Goal: Information Seeking & Learning: Learn about a topic

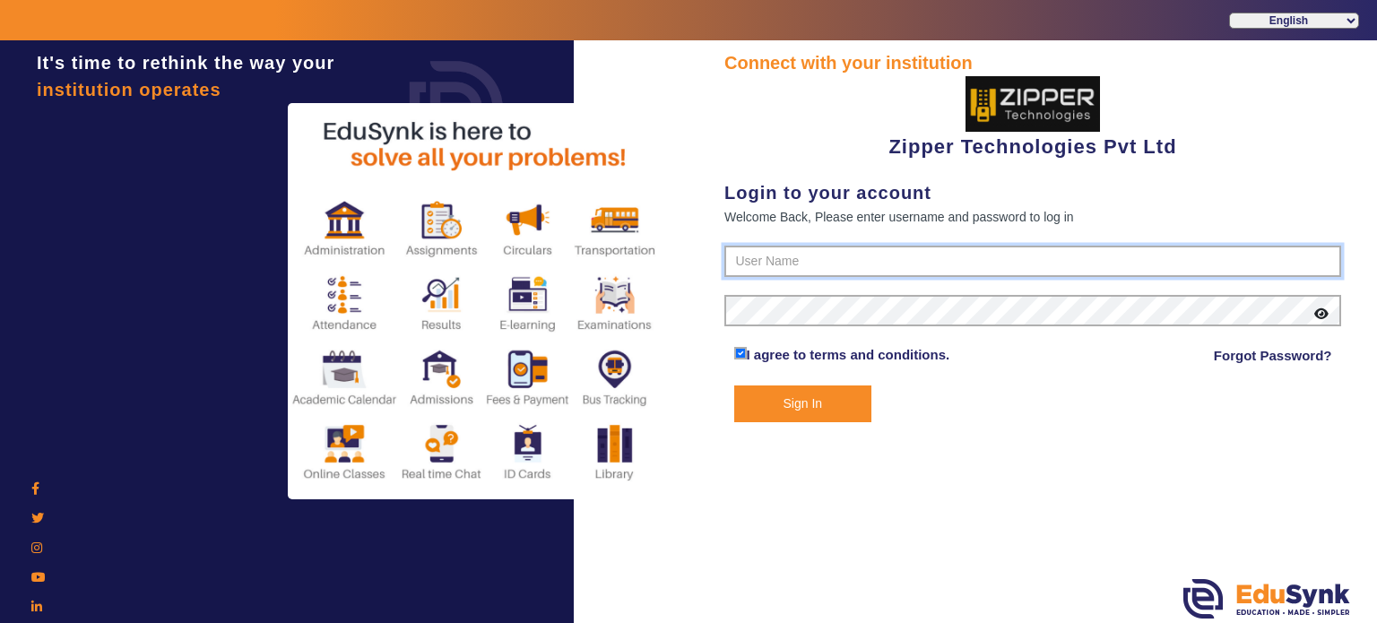
click at [750, 250] on input "text" at bounding box center [1032, 262] width 617 height 32
type input "1008790000"
click at [734, 385] on button "Sign In" at bounding box center [803, 403] width 138 height 37
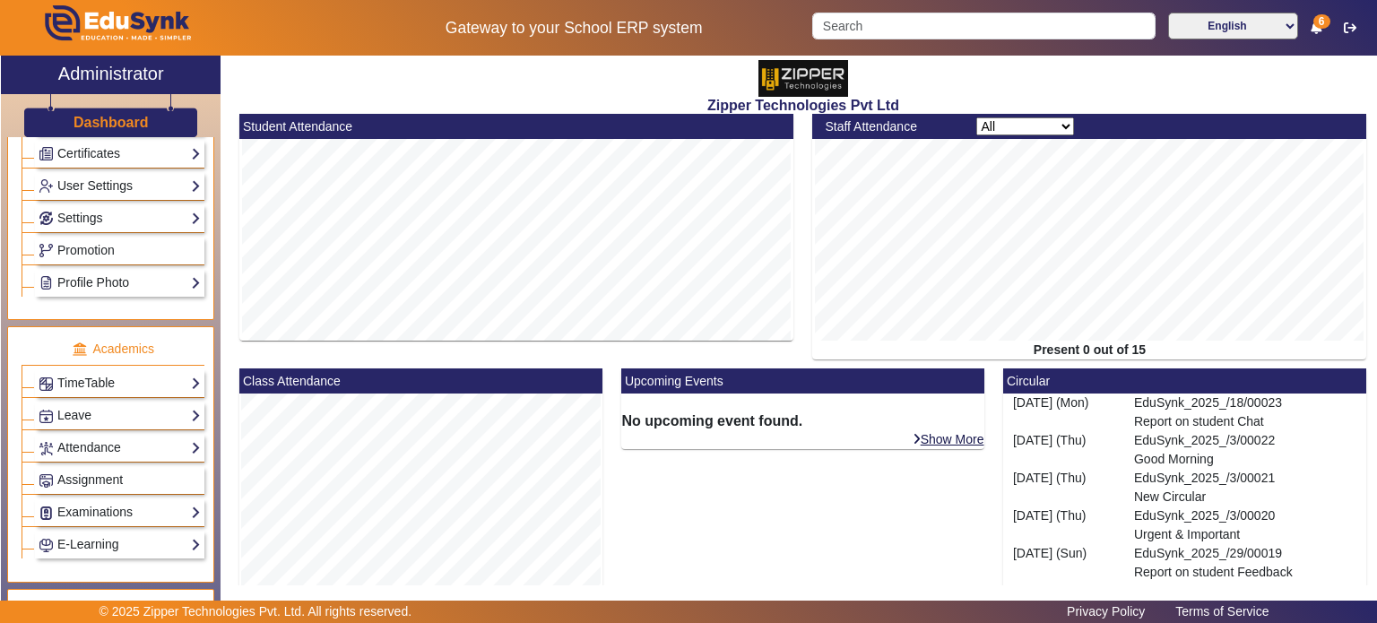
scroll to position [495, 0]
click at [103, 376] on link "TimeTable" at bounding box center [120, 382] width 162 height 21
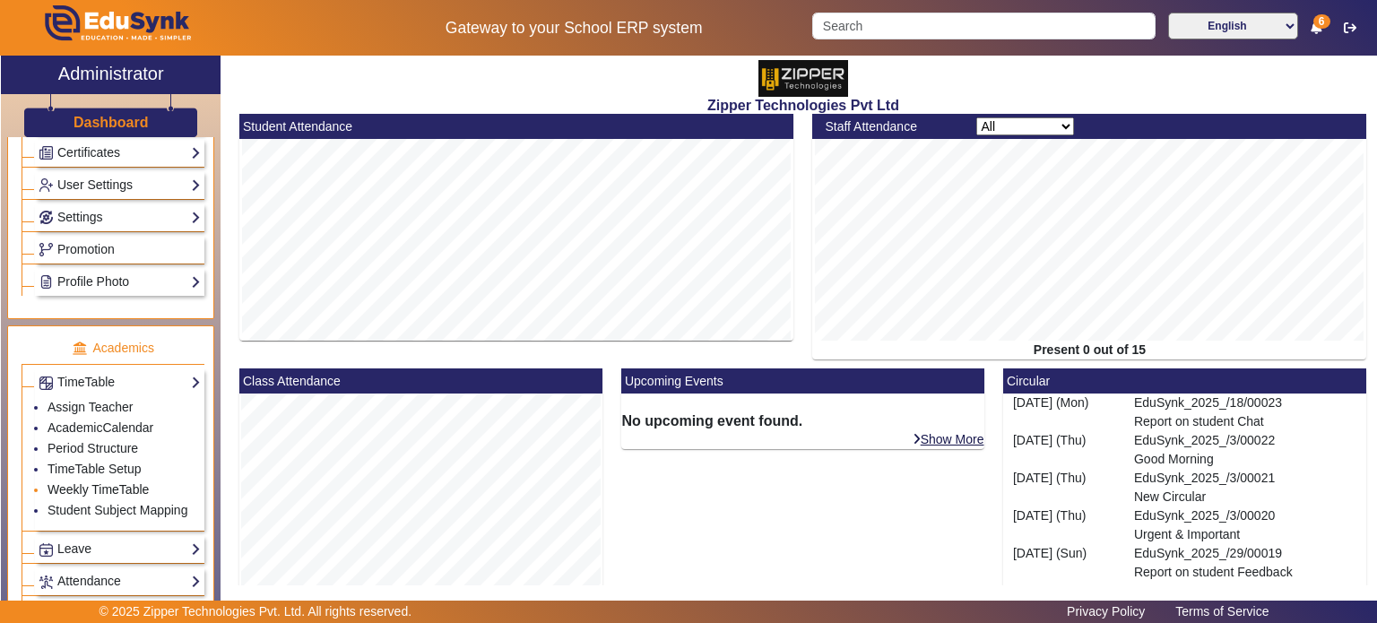
click at [103, 482] on link "Weekly TimeTable" at bounding box center [98, 489] width 101 height 14
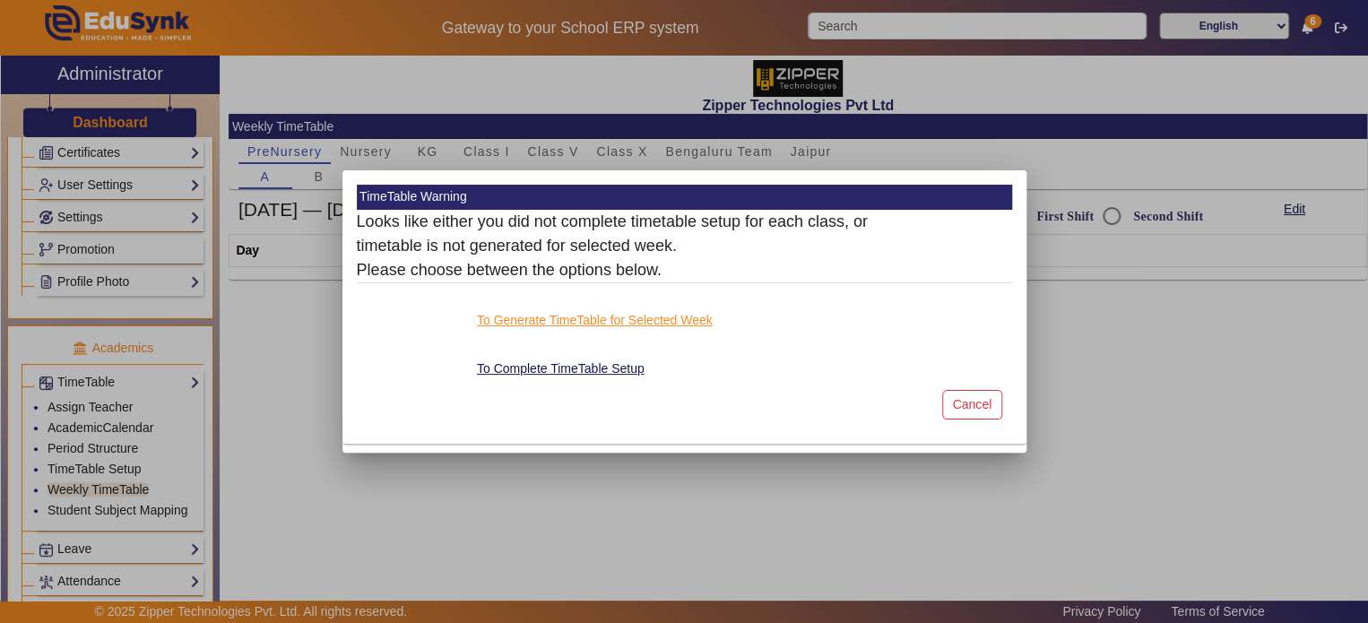
click at [613, 315] on button "To Generate TimeTable for Selected Week" at bounding box center [594, 320] width 239 height 22
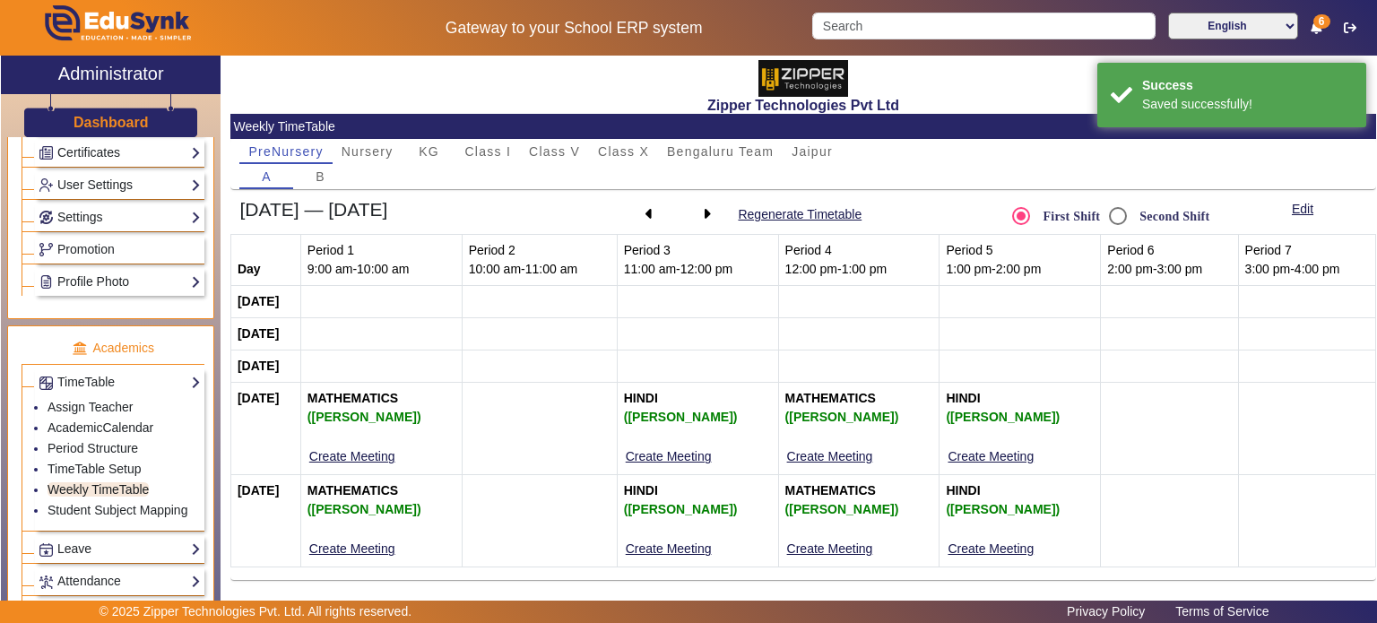
scroll to position [2, 0]
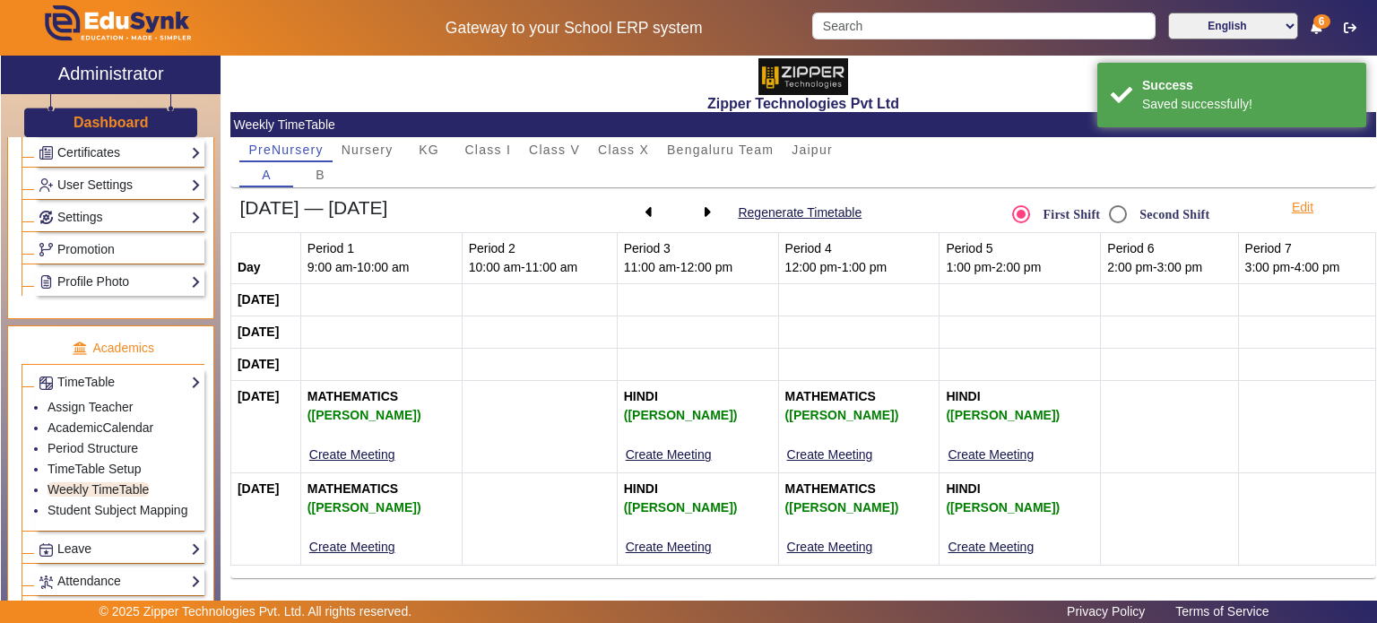
click at [1300, 197] on button "Edit" at bounding box center [1302, 207] width 25 height 22
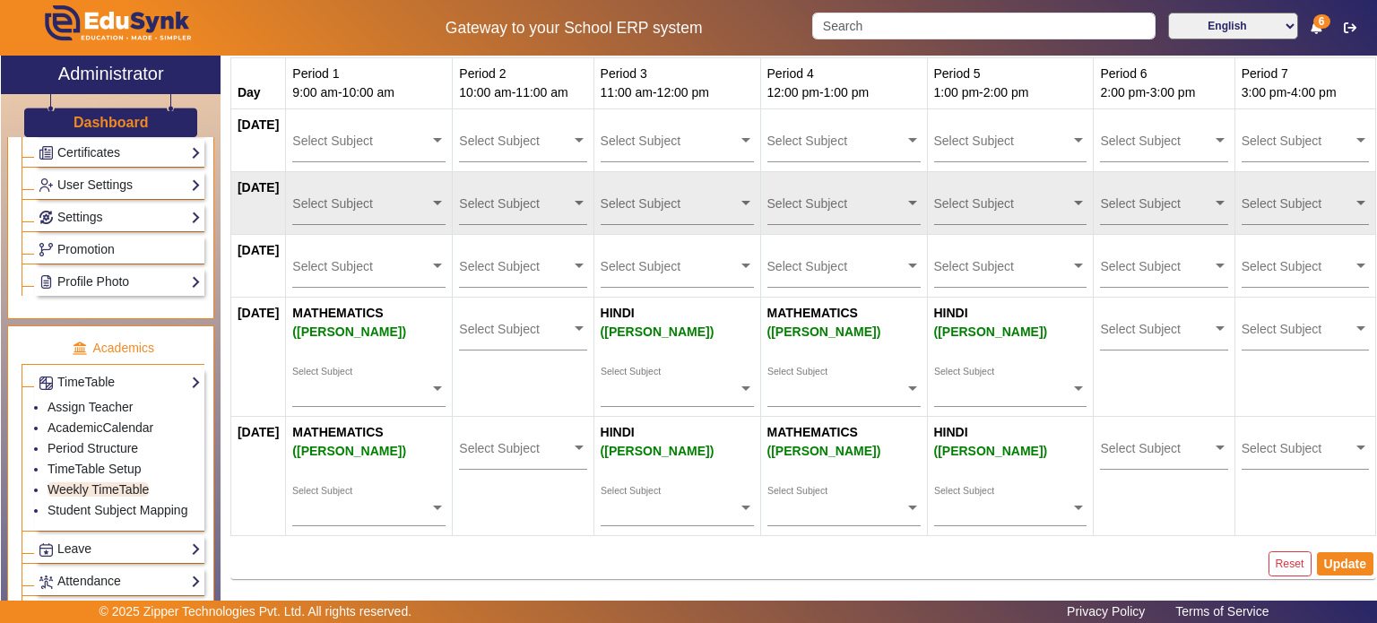
scroll to position [0, 0]
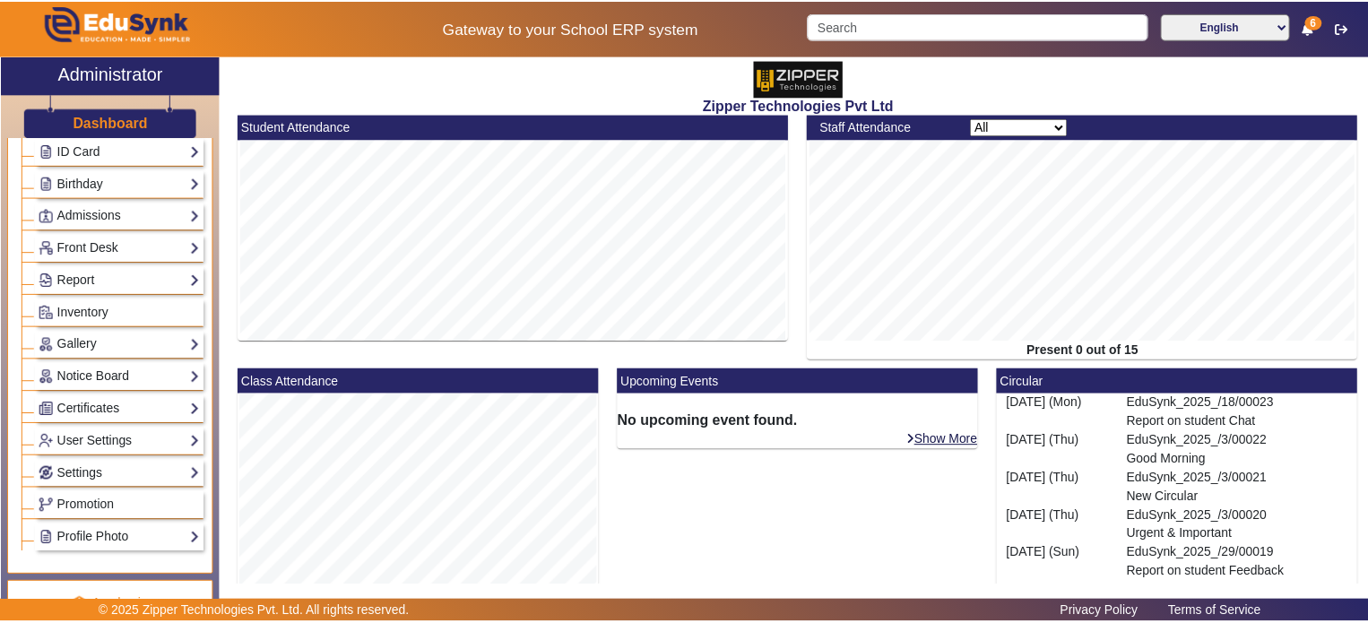
scroll to position [196, 0]
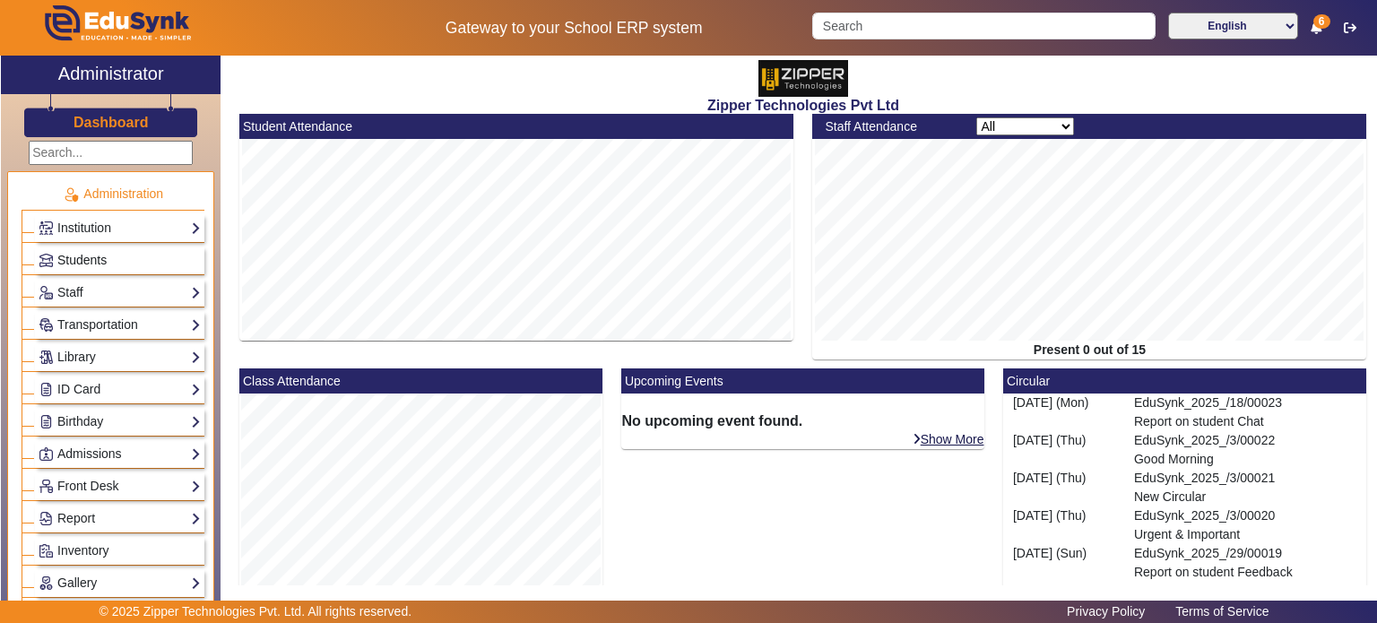
click at [91, 263] on span "Students" at bounding box center [81, 260] width 49 height 14
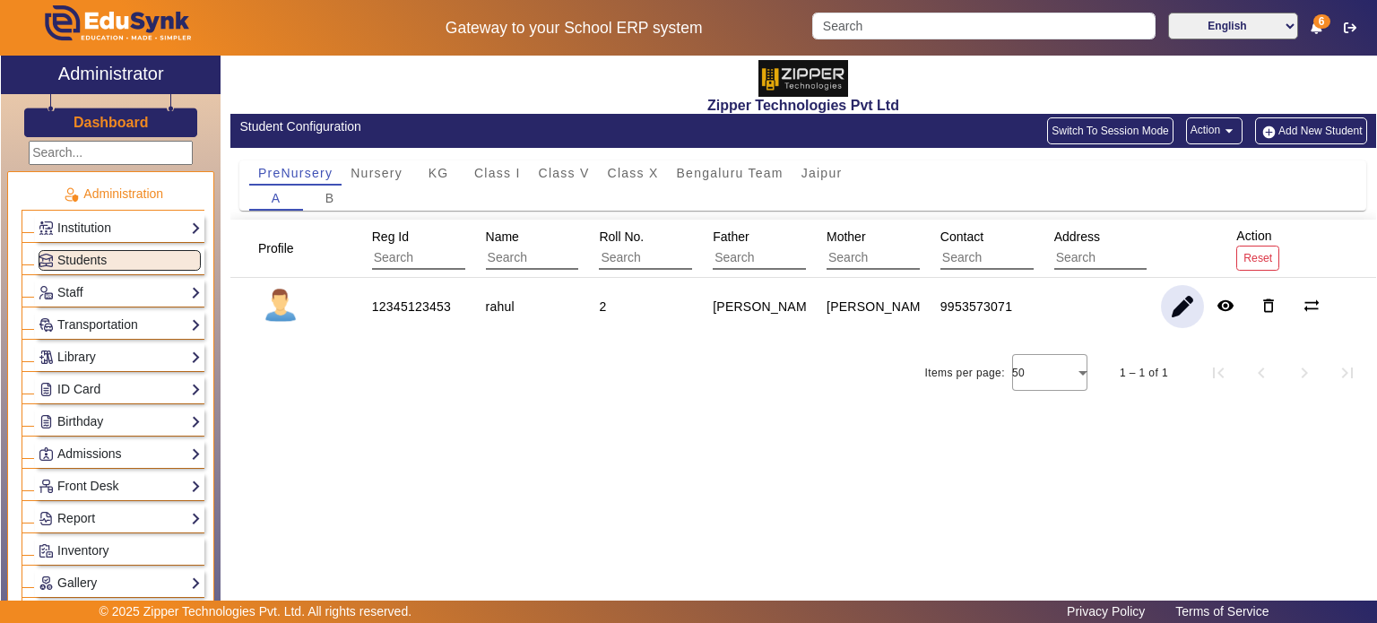
click at [1181, 323] on span "button" at bounding box center [1182, 306] width 43 height 43
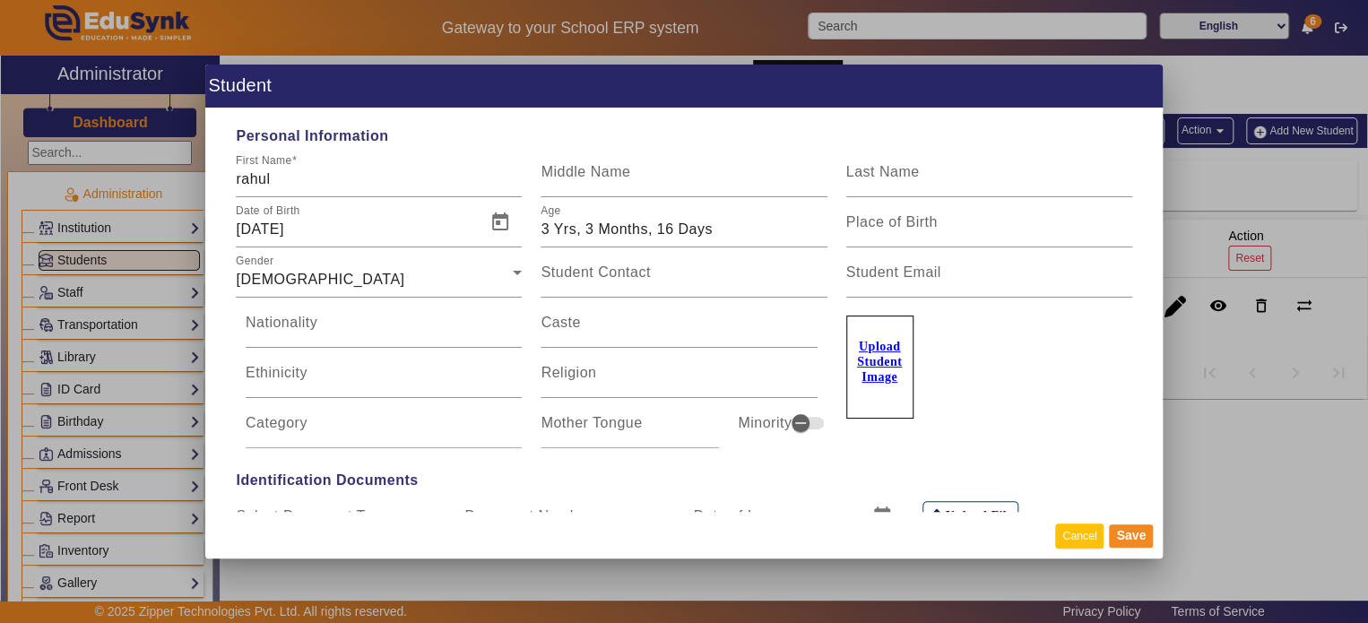
click at [1083, 531] on button "Cancel" at bounding box center [1079, 535] width 48 height 24
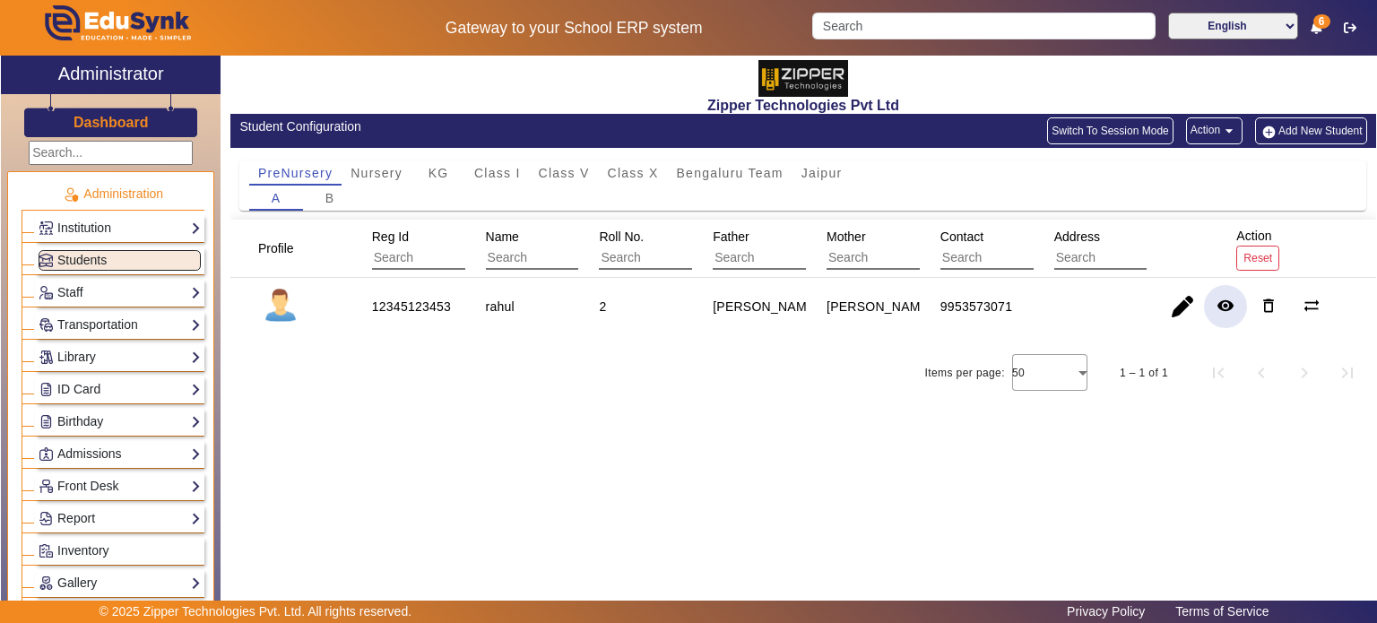
click at [1215, 304] on span "button" at bounding box center [1225, 306] width 43 height 43
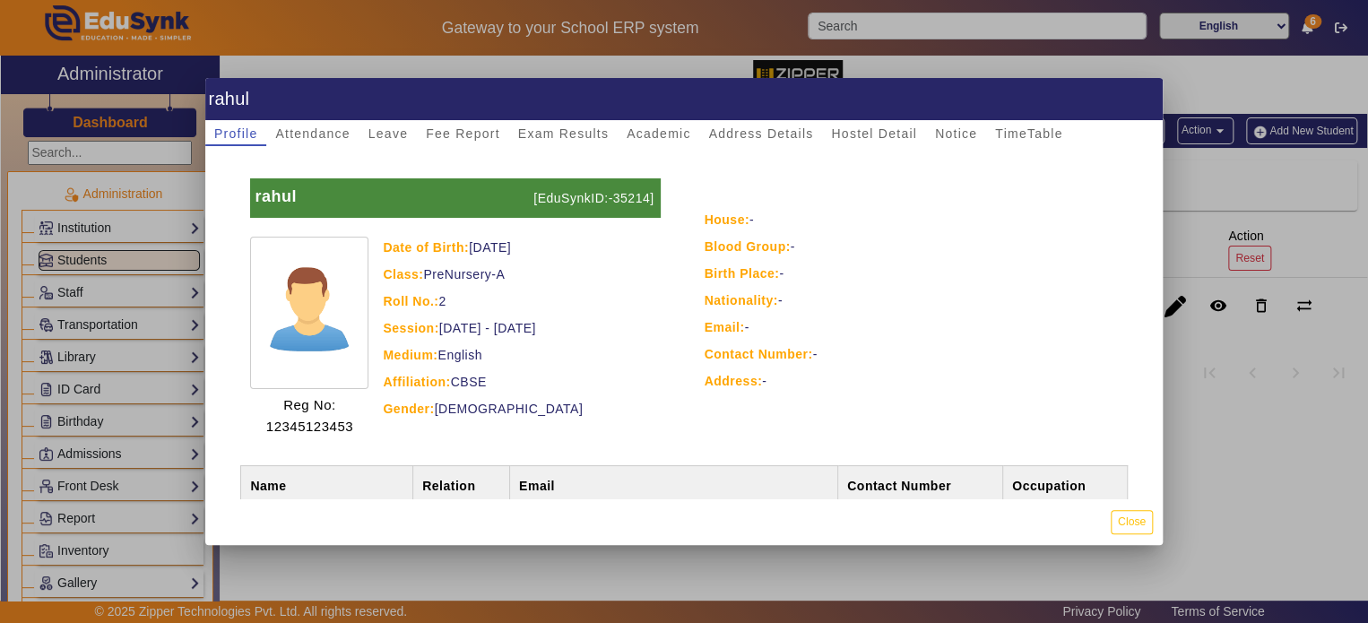
click at [321, 151] on div "[PERSON_NAME] [EduSynkID:-35214] Reg No: 12345123453 Date of Birth: [DEMOGRAPHI…" at bounding box center [683, 322] width 957 height 352
click at [328, 143] on span "Attendance" at bounding box center [312, 133] width 74 height 25
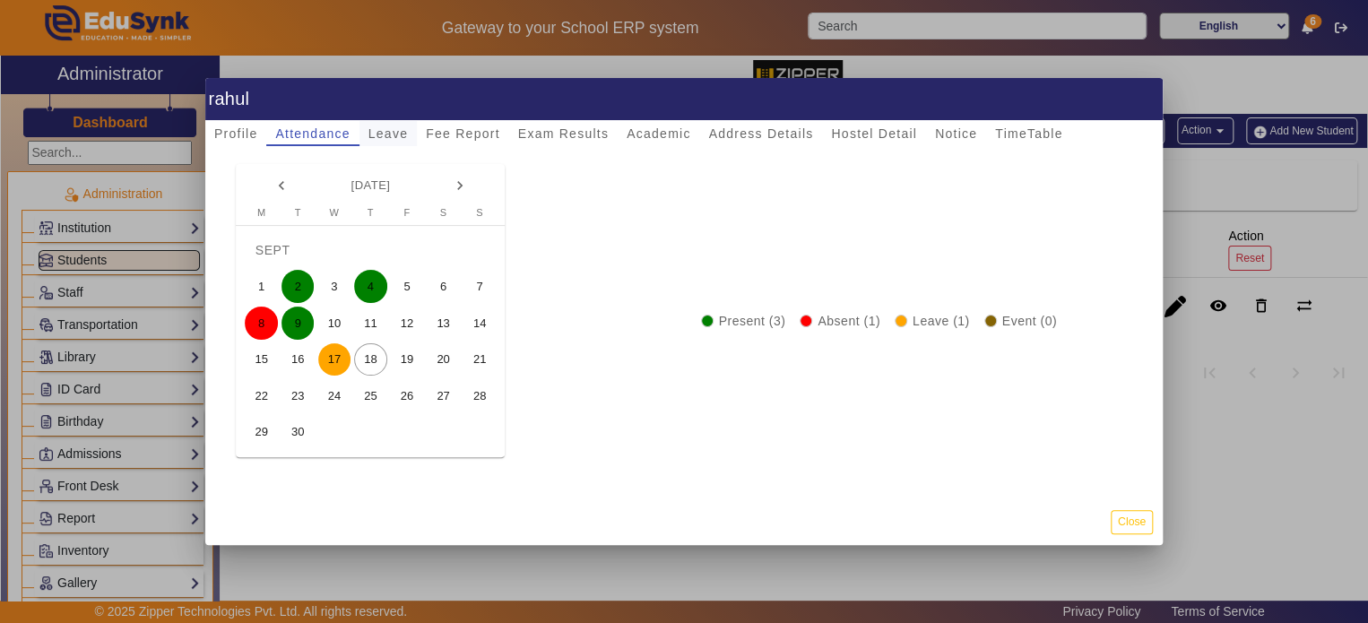
click at [386, 145] on span "Leave" at bounding box center [387, 133] width 39 height 25
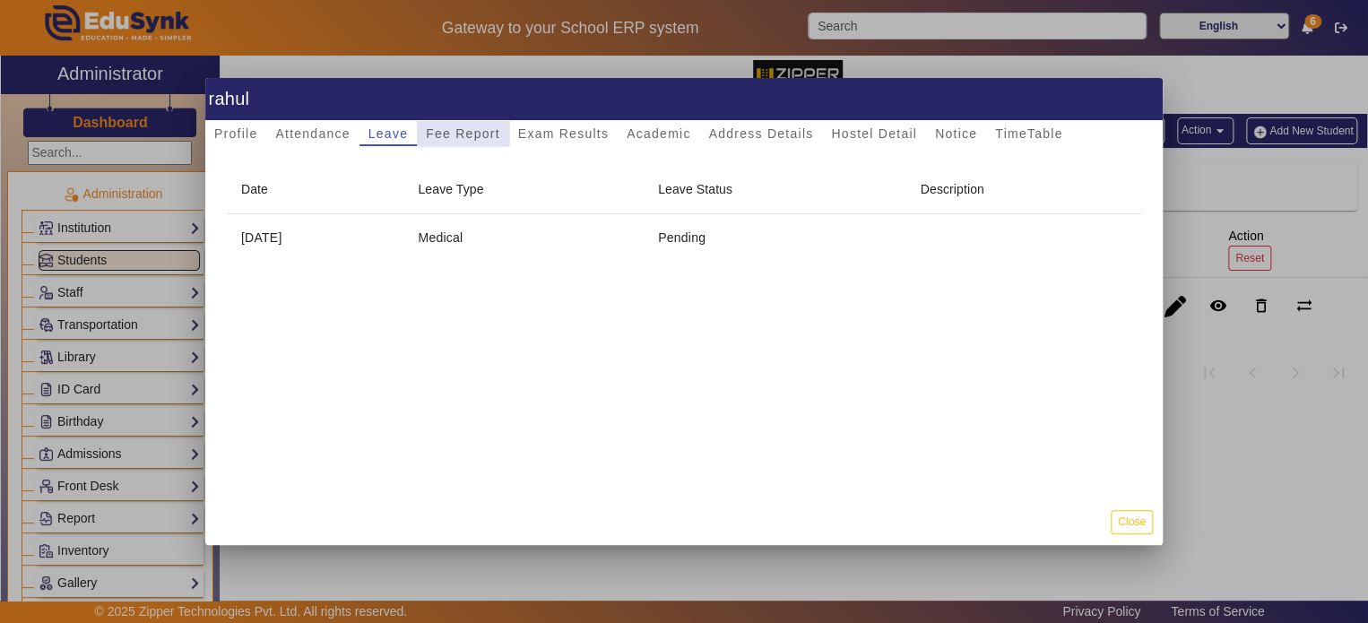
click at [470, 131] on span "Fee Report" at bounding box center [463, 133] width 74 height 13
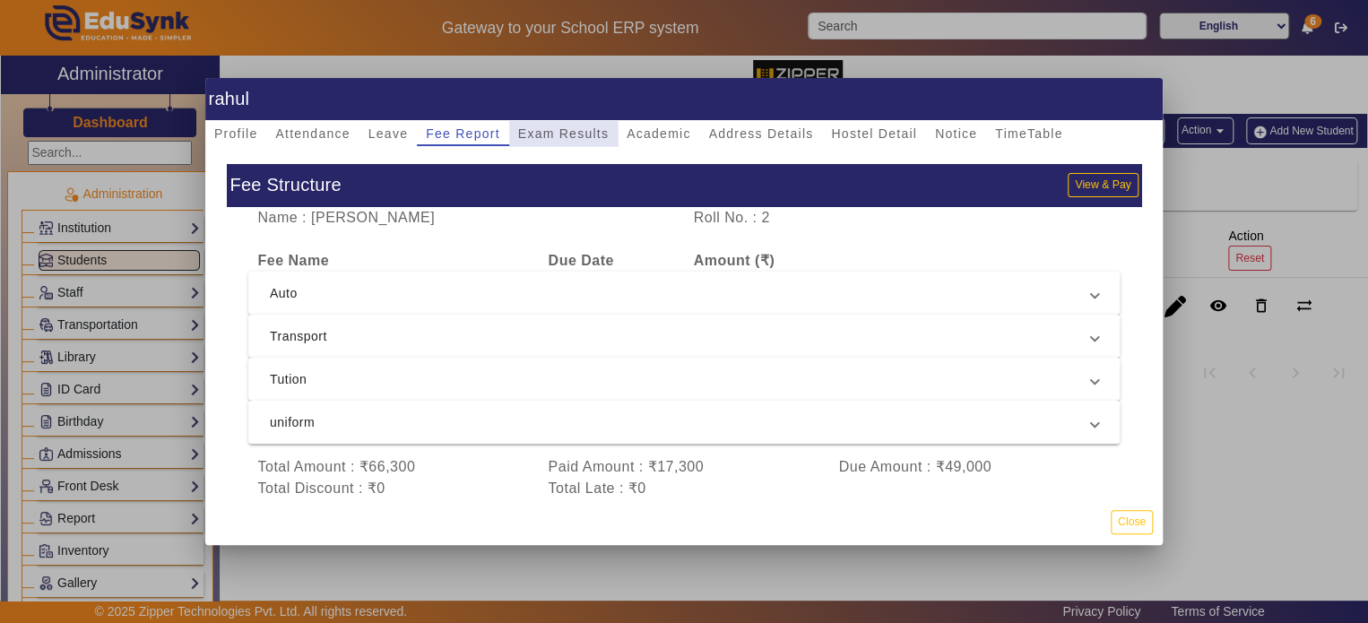
click at [556, 139] on span "Exam Results" at bounding box center [563, 133] width 91 height 13
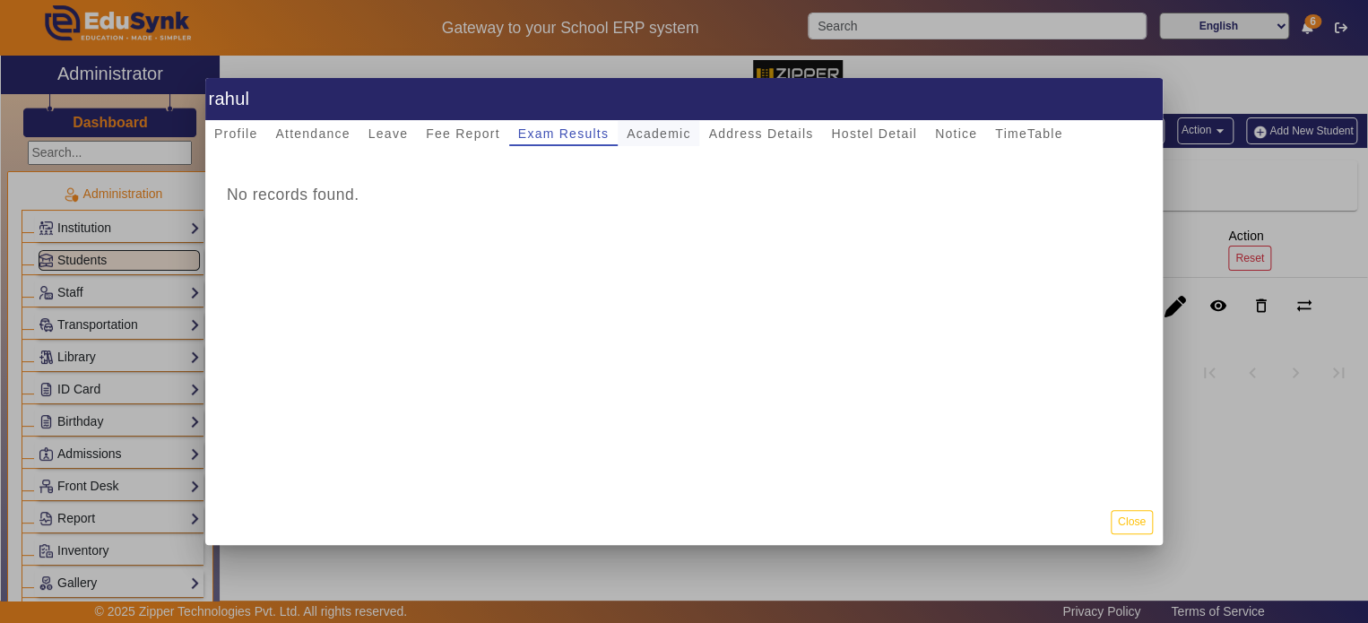
click at [677, 132] on span "Academic" at bounding box center [658, 133] width 64 height 13
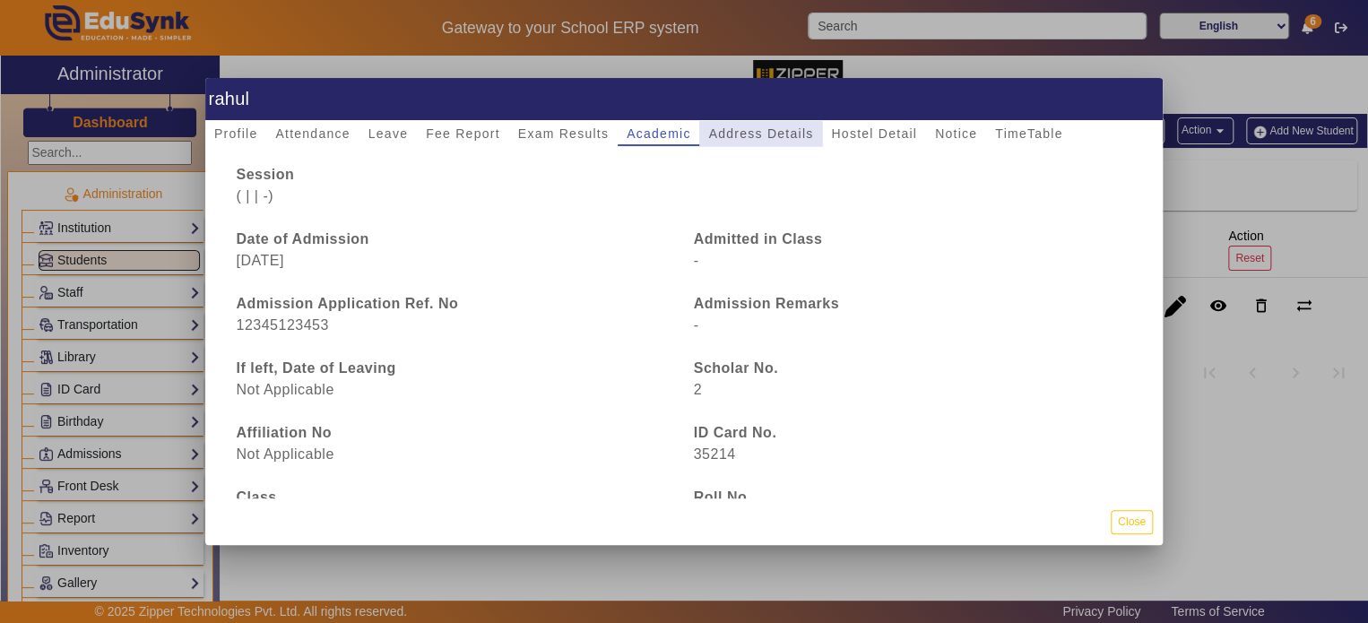
click at [745, 135] on span "Address Details" at bounding box center [760, 133] width 105 height 13
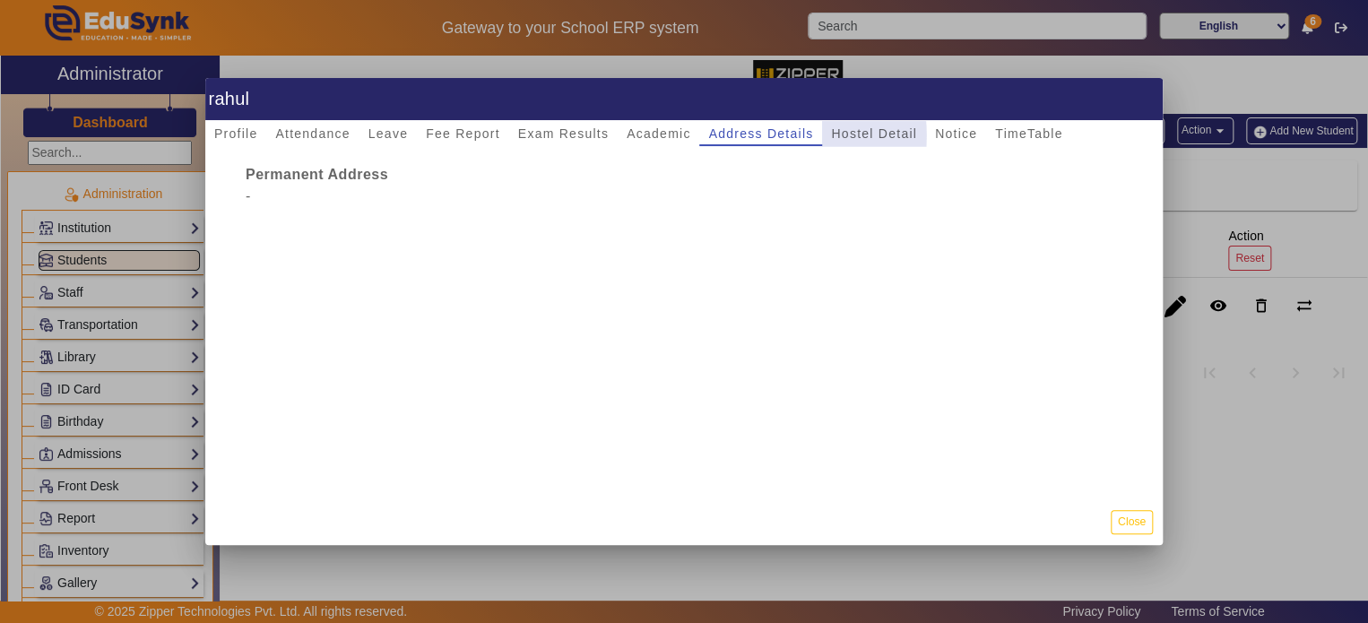
click at [824, 135] on div "Hostel Detail" at bounding box center [874, 133] width 104 height 25
click at [911, 143] on span "Hostel Detail" at bounding box center [874, 133] width 86 height 25
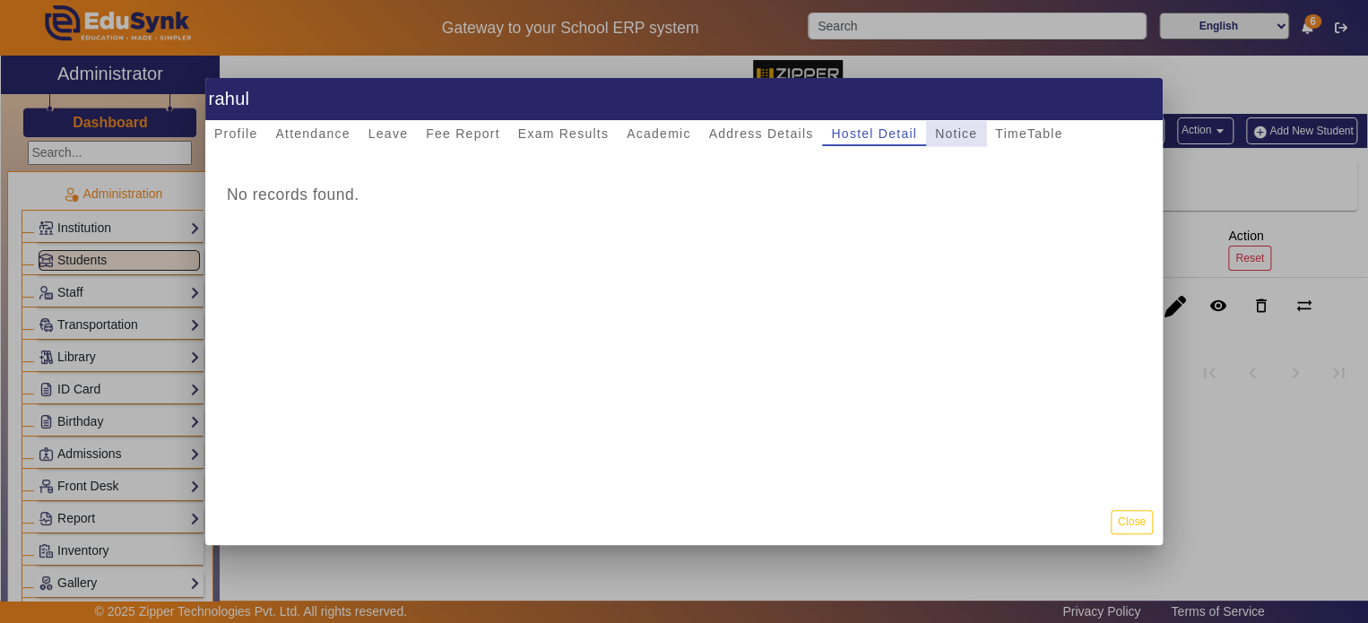
click at [955, 131] on span "Notice" at bounding box center [956, 133] width 42 height 13
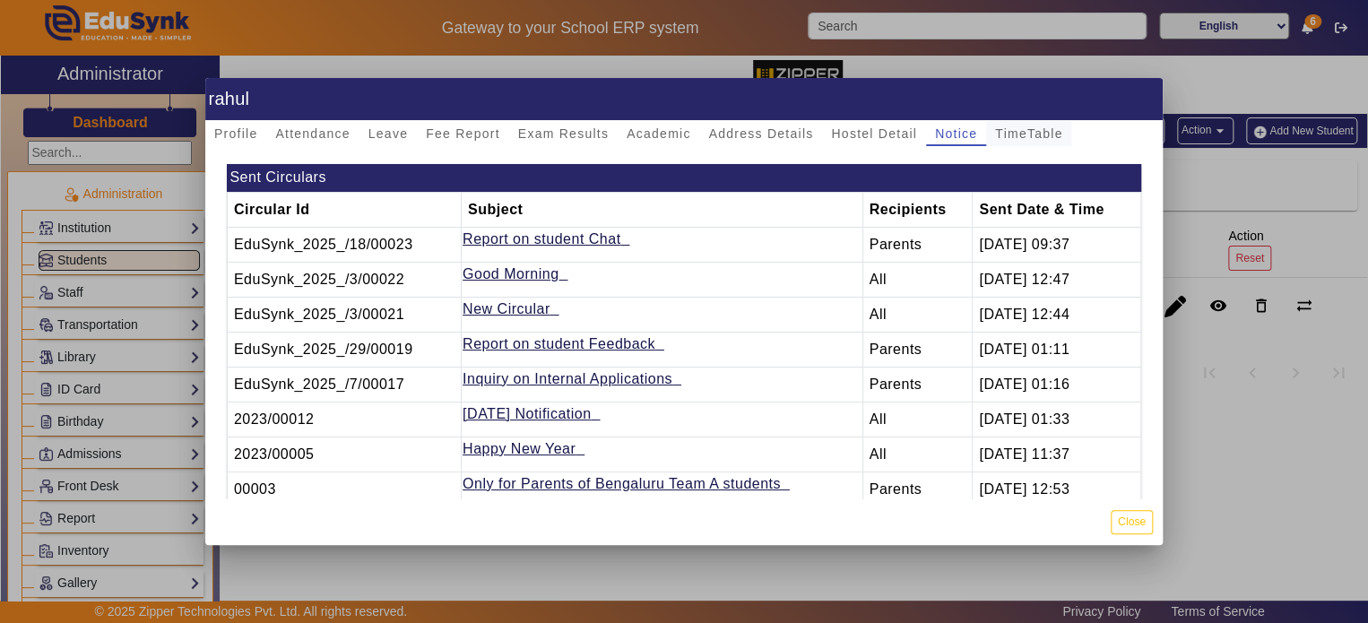
click at [1027, 132] on span "TimeTable" at bounding box center [1028, 133] width 67 height 13
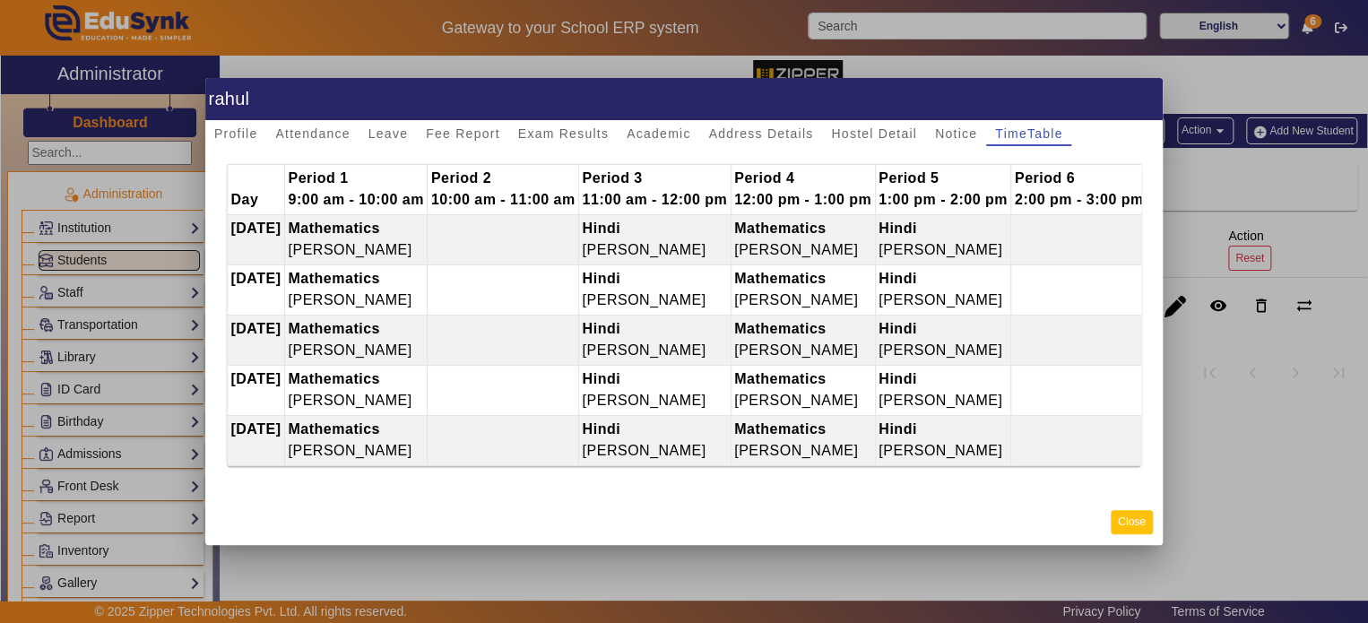
click at [1133, 524] on button "Close" at bounding box center [1131, 522] width 42 height 24
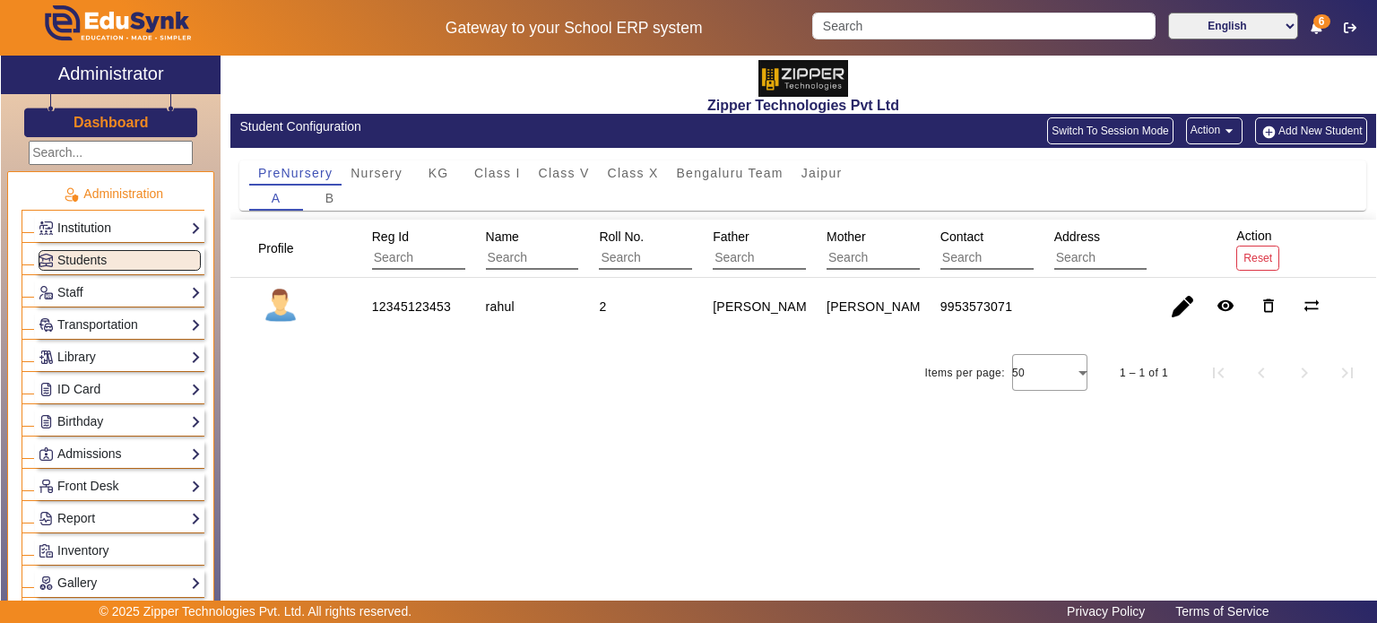
click at [159, 222] on link "Institution" at bounding box center [120, 228] width 162 height 21
